Goal: Transaction & Acquisition: Purchase product/service

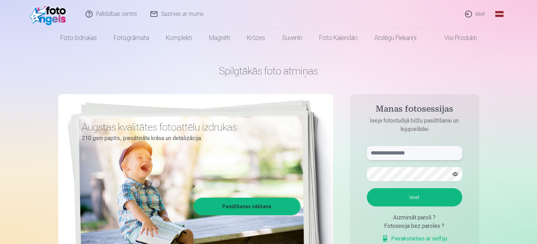
click at [397, 153] on input "text" at bounding box center [414, 153] width 95 height 14
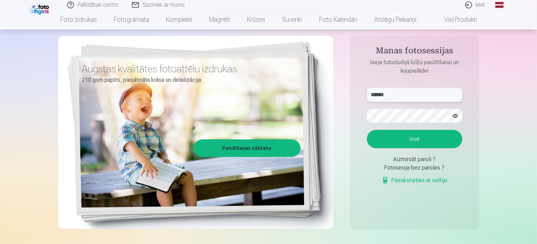
scroll to position [70, 0]
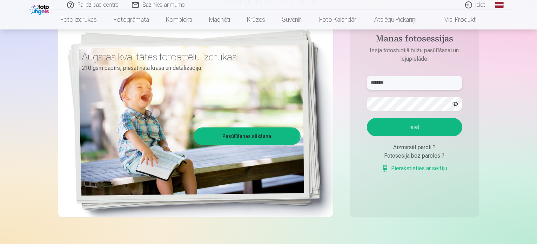
type input "******"
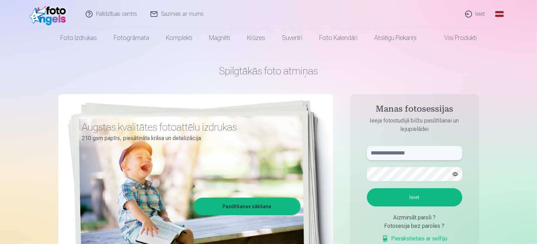
click at [406, 154] on input "text" at bounding box center [414, 153] width 95 height 14
type input "**********"
click at [367, 188] on button "Ieiet" at bounding box center [414, 197] width 95 height 18
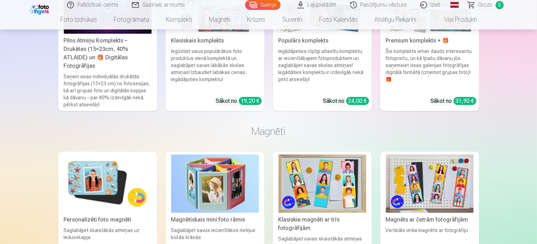
scroll to position [2666, 0]
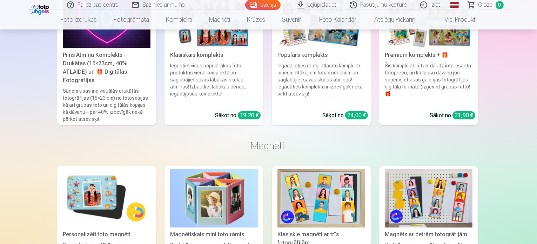
scroll to position [2674, 0]
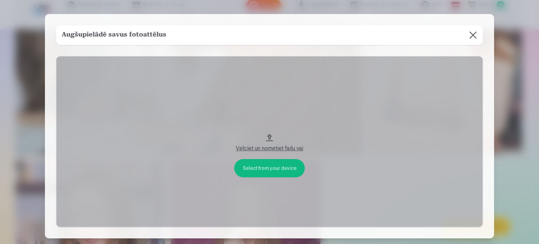
click at [470, 34] on button at bounding box center [473, 35] width 20 height 20
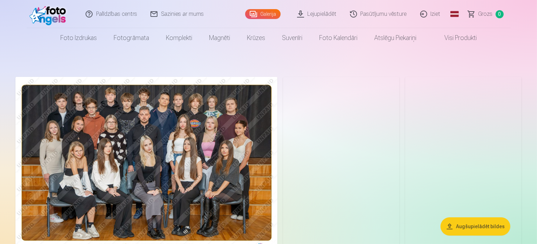
scroll to position [0, 0]
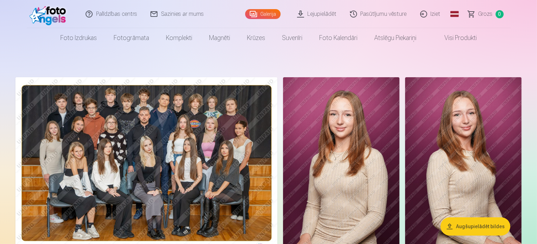
click at [322, 12] on link "Lejupielādēt" at bounding box center [317, 14] width 53 height 28
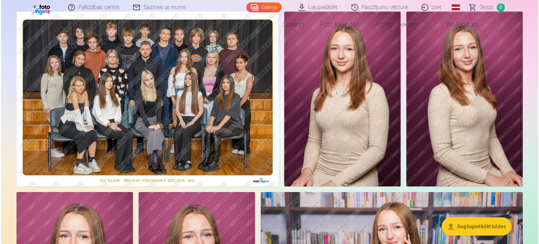
scroll to position [70, 0]
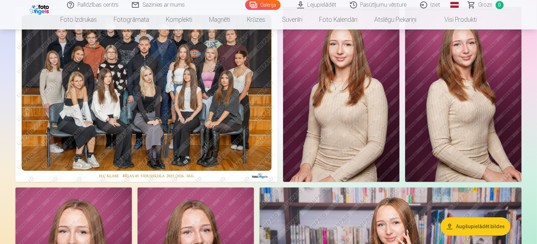
click at [240, 161] on img at bounding box center [146, 94] width 262 height 175
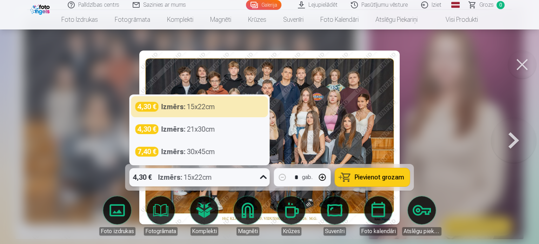
click at [261, 180] on icon at bounding box center [263, 177] width 11 height 11
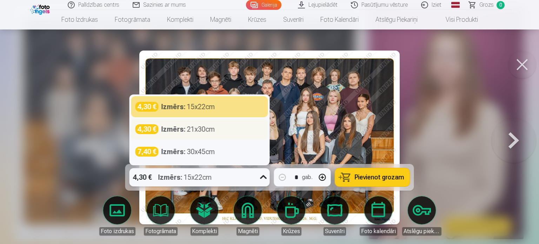
click at [198, 130] on div "Izmērs : 21x30cm" at bounding box center [188, 129] width 54 height 10
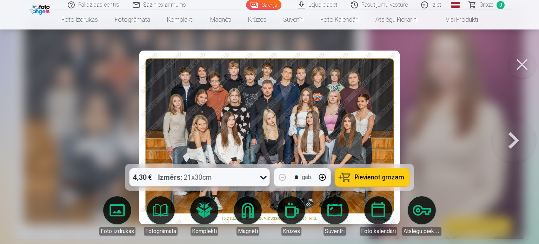
click at [390, 179] on span "Pievienot grozam" at bounding box center [379, 177] width 49 height 6
click at [515, 140] on button at bounding box center [513, 137] width 45 height 39
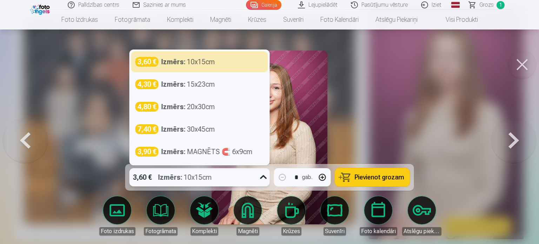
click at [263, 177] on icon at bounding box center [263, 177] width 11 height 11
click at [515, 142] on button at bounding box center [513, 137] width 45 height 39
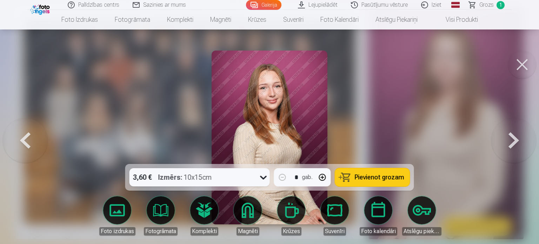
click at [515, 142] on button at bounding box center [513, 137] width 45 height 39
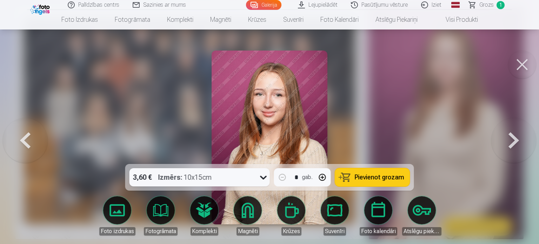
click at [514, 142] on button at bounding box center [513, 137] width 45 height 39
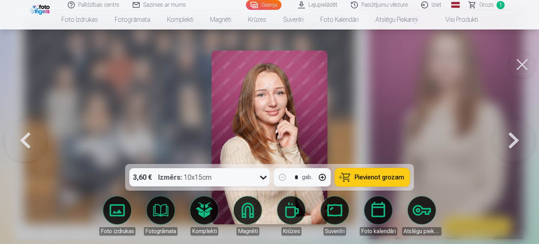
click at [514, 142] on button at bounding box center [513, 137] width 45 height 39
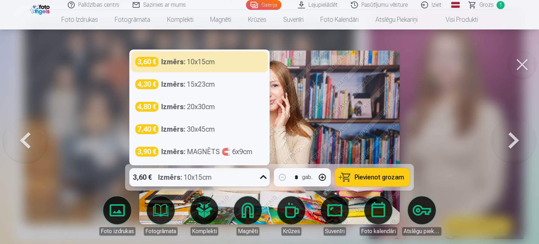
click at [267, 179] on icon at bounding box center [263, 177] width 11 height 11
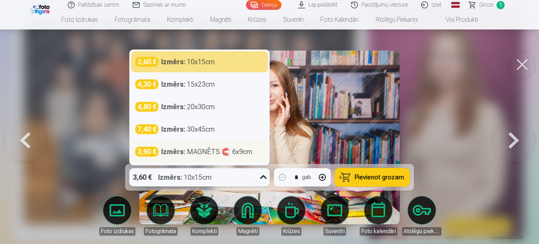
click at [238, 151] on div "Izmērs : MAGNĒTS 🧲 6x9cm" at bounding box center [206, 152] width 91 height 10
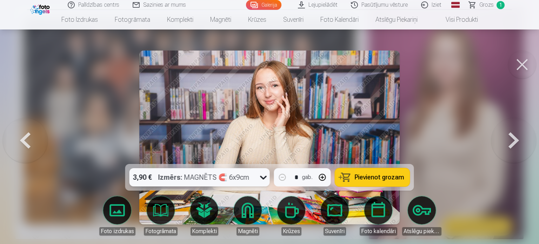
click at [387, 178] on span "Pievienot grozam" at bounding box center [379, 177] width 49 height 6
click at [516, 137] on button at bounding box center [513, 137] width 45 height 39
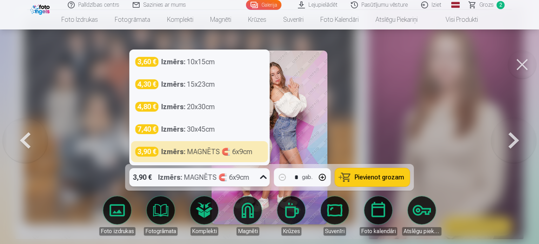
click at [264, 176] on icon at bounding box center [263, 177] width 11 height 11
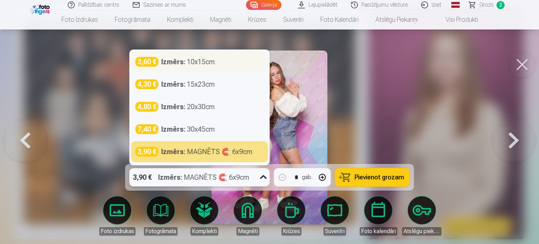
click at [212, 61] on div "Izmērs : 10x15cm" at bounding box center [188, 62] width 54 height 10
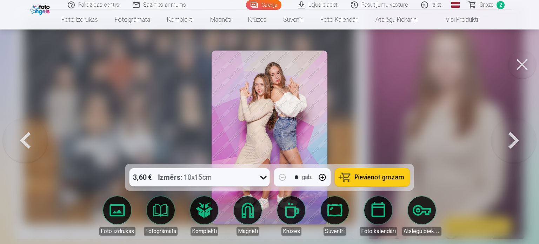
click at [396, 182] on button "Pievienot grozam" at bounding box center [372, 177] width 75 height 18
click at [517, 139] on button at bounding box center [513, 137] width 45 height 39
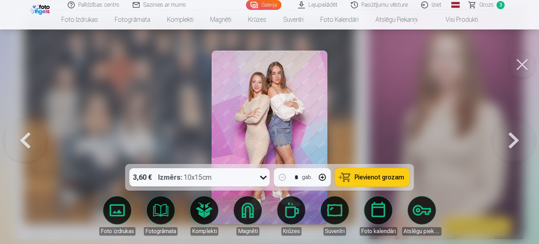
click at [368, 175] on span "Pievienot grozam" at bounding box center [379, 177] width 49 height 6
click at [517, 142] on button at bounding box center [513, 137] width 45 height 39
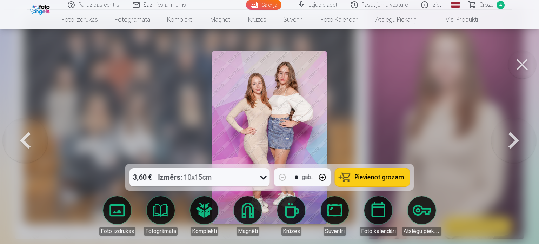
click at [517, 142] on button at bounding box center [513, 137] width 45 height 39
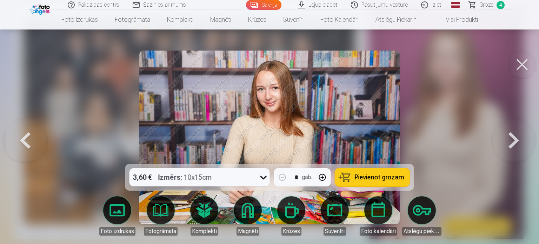
click at [517, 142] on button at bounding box center [513, 137] width 45 height 39
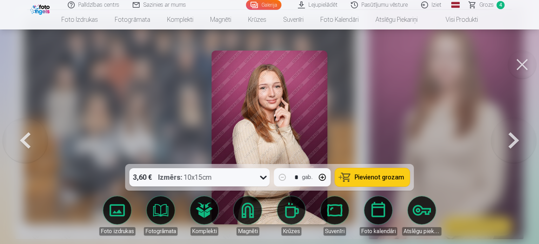
click at [517, 142] on button at bounding box center [513, 137] width 45 height 39
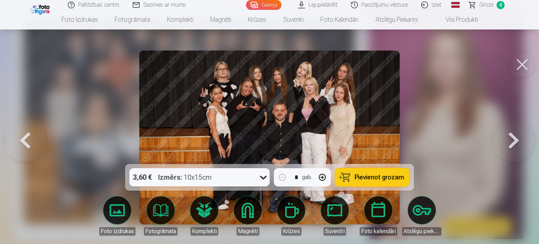
click at [262, 176] on icon at bounding box center [263, 178] width 7 height 4
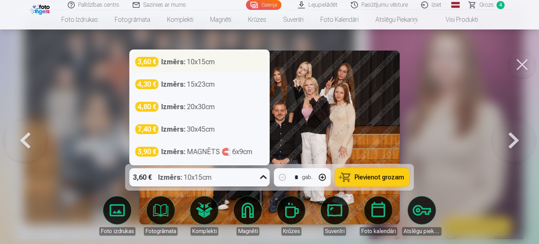
click at [236, 64] on div "3,60 € Izmērs : 10x15cm" at bounding box center [199, 62] width 128 height 10
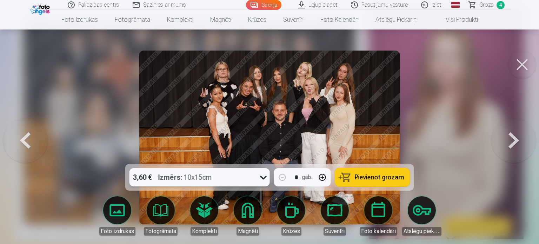
click at [248, 184] on div "3,60 € Izmērs : 10x15cm" at bounding box center [192, 177] width 127 height 18
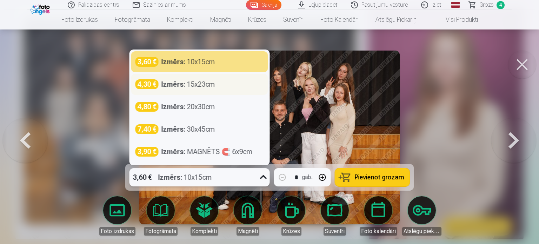
click at [201, 88] on div "Izmērs : 15x23cm" at bounding box center [188, 84] width 54 height 10
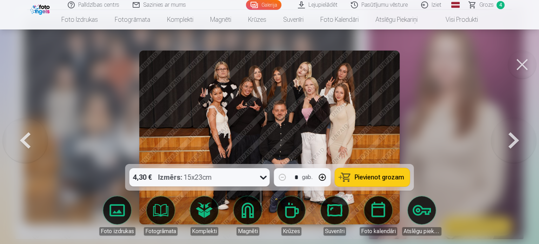
click at [386, 179] on span "Pievienot grozam" at bounding box center [379, 177] width 49 height 6
click at [510, 140] on button at bounding box center [513, 137] width 45 height 39
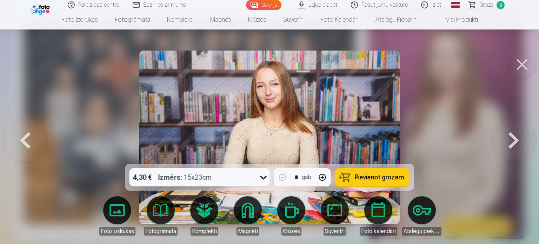
click at [505, 140] on button at bounding box center [513, 137] width 45 height 39
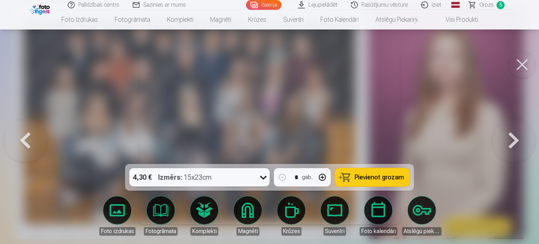
click at [505, 140] on button at bounding box center [513, 137] width 45 height 39
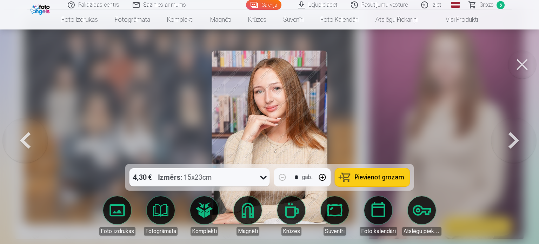
click at [505, 140] on button at bounding box center [513, 137] width 45 height 39
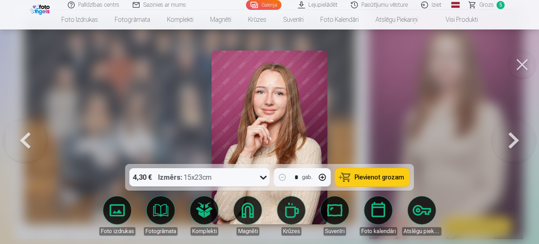
click at [505, 140] on button at bounding box center [513, 137] width 45 height 39
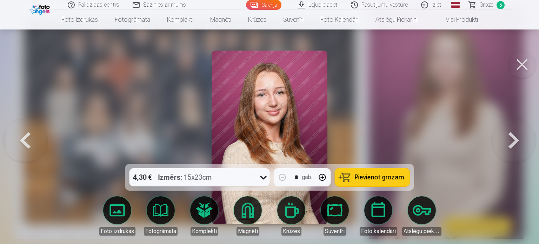
click at [18, 138] on button at bounding box center [25, 137] width 45 height 39
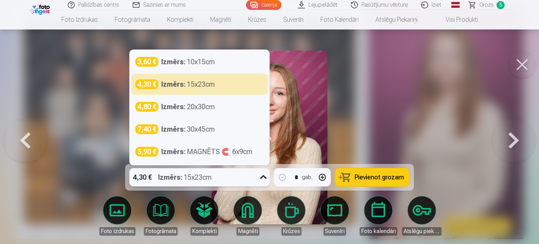
click at [262, 176] on icon at bounding box center [263, 177] width 11 height 11
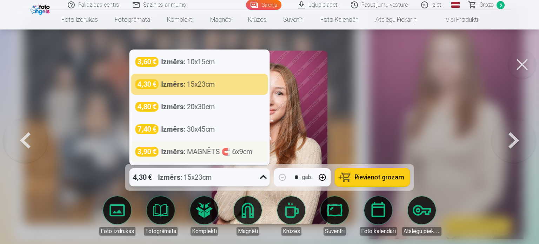
click at [238, 153] on div "Izmērs : MAGNĒTS 🧲 6x9cm" at bounding box center [206, 152] width 91 height 10
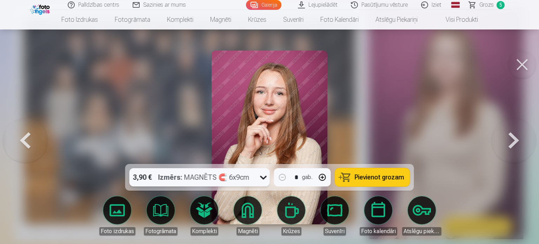
click at [368, 178] on span "Pievienot grozam" at bounding box center [379, 177] width 49 height 6
click at [491, 6] on span "Grozs" at bounding box center [486, 5] width 14 height 8
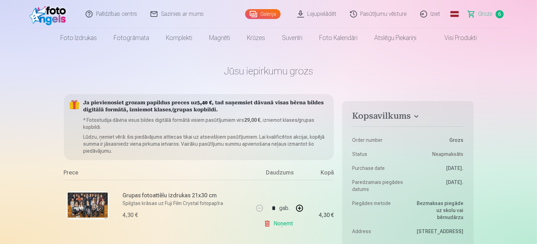
click at [269, 222] on link "Noņemt" at bounding box center [280, 223] width 32 height 14
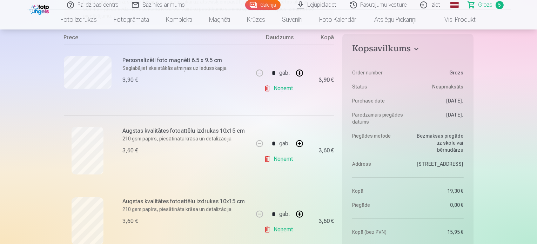
scroll to position [140, 0]
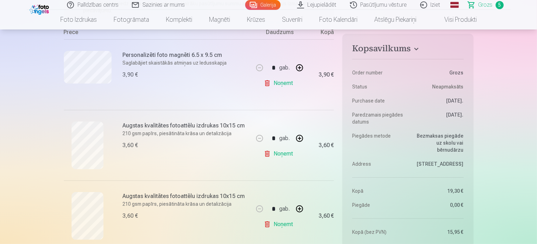
click at [267, 82] on link "Noņemt" at bounding box center [280, 83] width 32 height 14
click at [270, 81] on link "Noņemt" at bounding box center [280, 83] width 32 height 14
click at [269, 154] on link "Noņemt" at bounding box center [280, 154] width 32 height 14
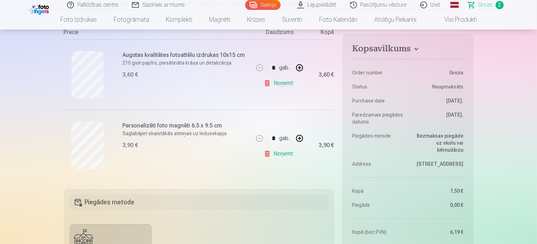
click at [268, 82] on link "Noņemt" at bounding box center [280, 83] width 32 height 14
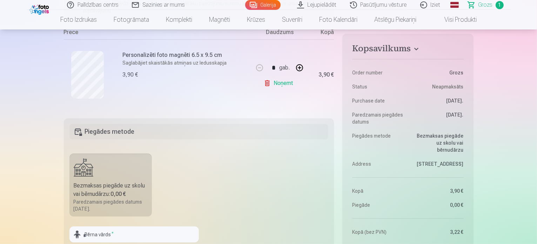
click at [268, 82] on link "Noņemt" at bounding box center [280, 83] width 32 height 14
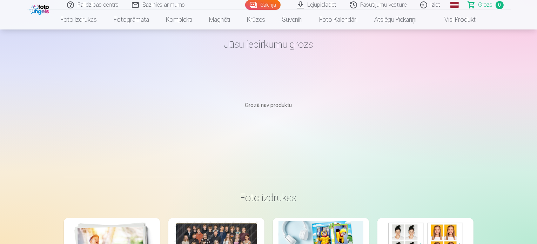
scroll to position [0, 0]
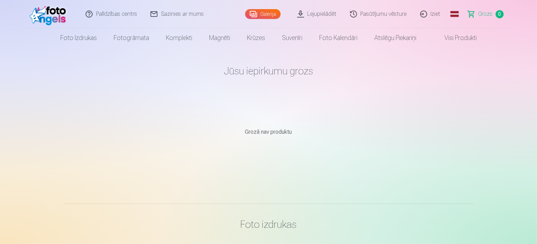
click at [434, 14] on link "Iziet" at bounding box center [431, 14] width 34 height 28
